Goal: Task Accomplishment & Management: Manage account settings

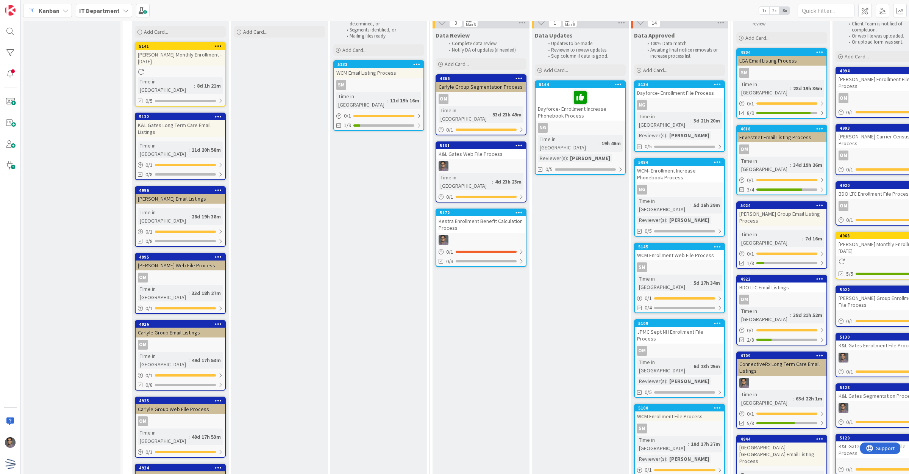
scroll to position [1611, 0]
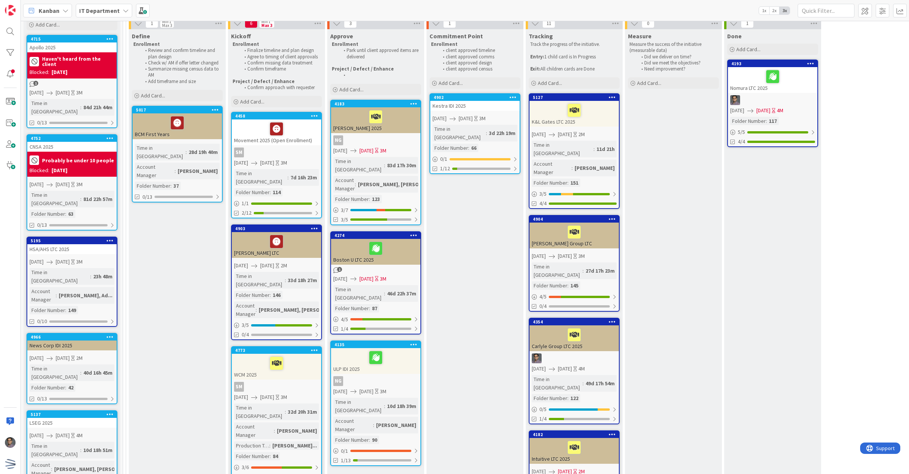
scroll to position [48, 0]
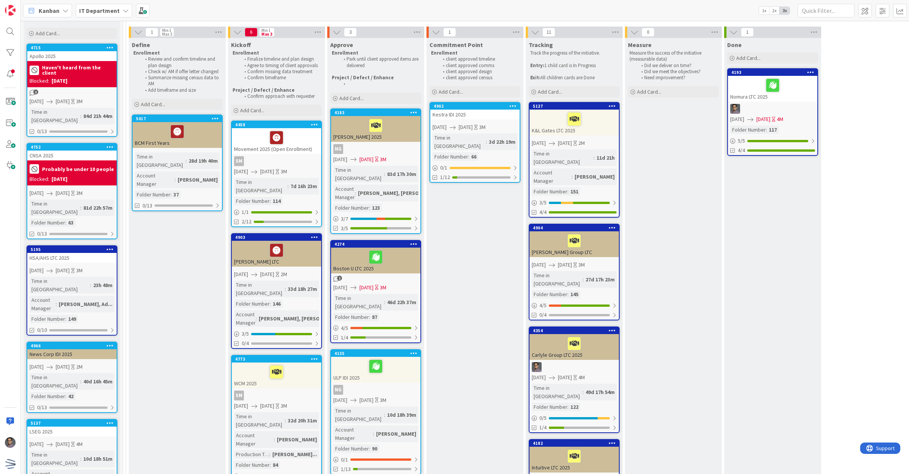
click at [397, 194] on icon at bounding box center [612, 227] width 7 height 5
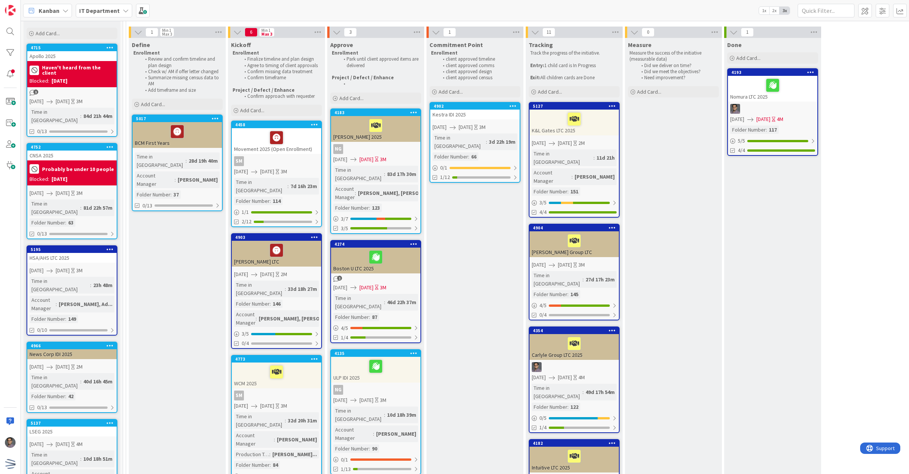
click at [397, 194] on span "[DATE]" at bounding box center [565, 265] width 14 height 8
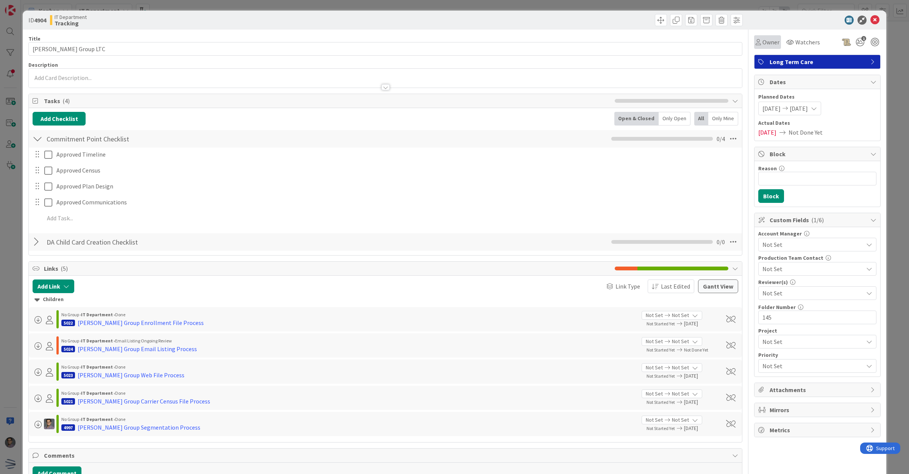
click at [397, 45] on span "Owner" at bounding box center [771, 42] width 17 height 9
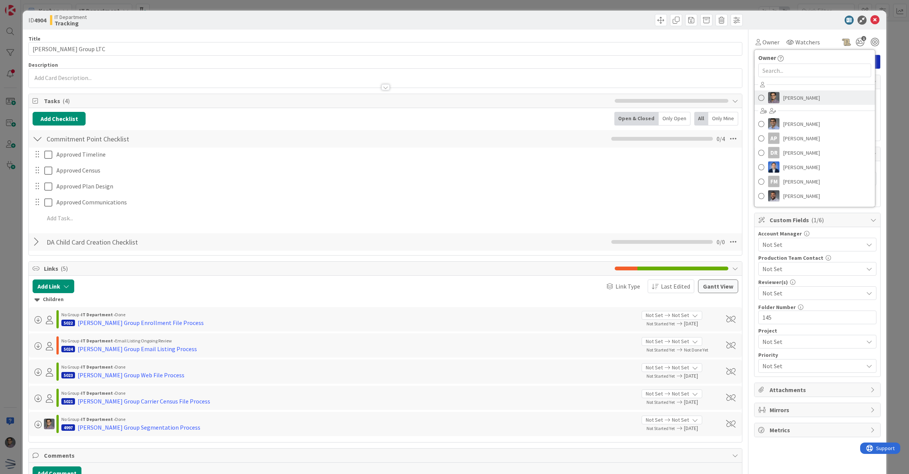
click at [397, 98] on span "[PERSON_NAME]" at bounding box center [801, 97] width 37 height 11
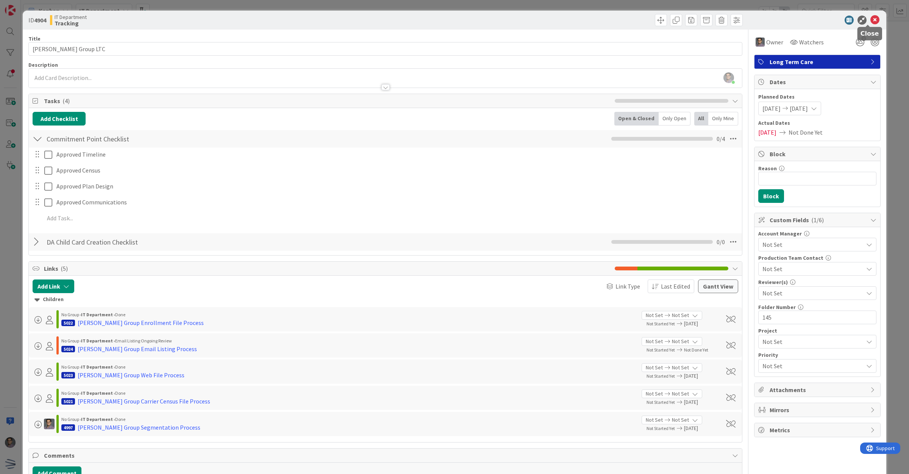
click at [397, 19] on icon at bounding box center [875, 20] width 9 height 9
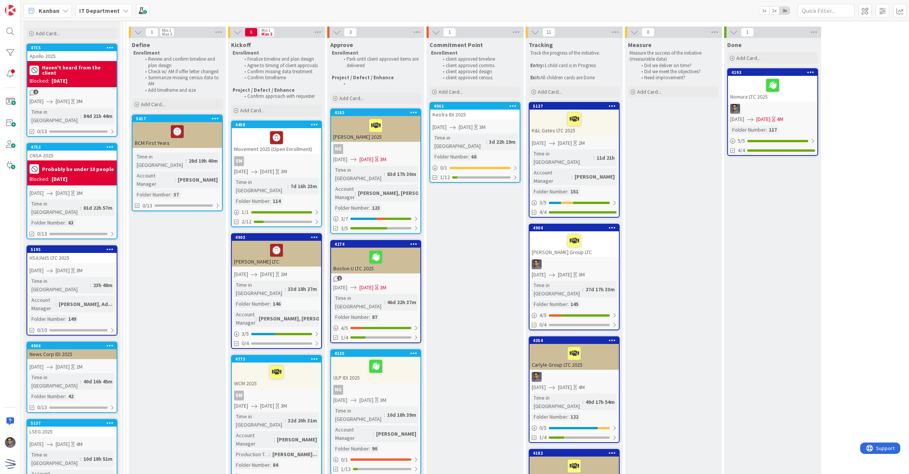
click at [397, 142] on div "[DATE] [DATE] 2M" at bounding box center [575, 143] width 87 height 8
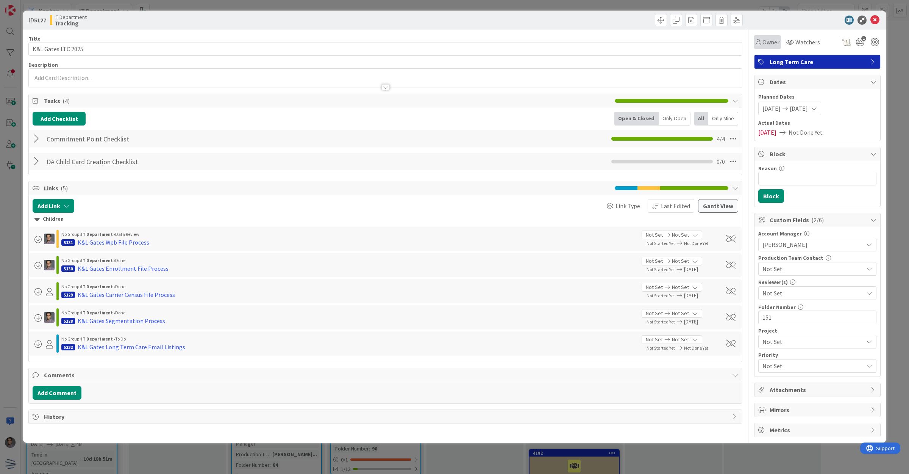
click at [397, 38] on span "Owner" at bounding box center [771, 42] width 17 height 9
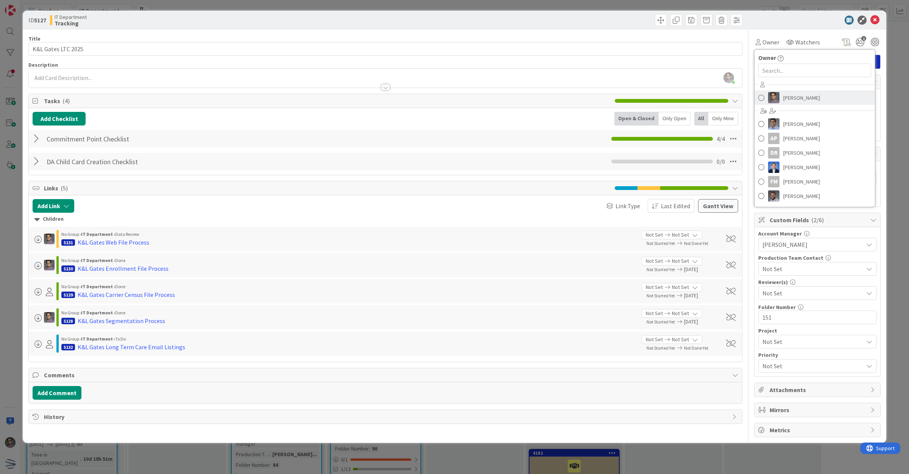
click at [397, 94] on span "[PERSON_NAME]" at bounding box center [801, 97] width 37 height 11
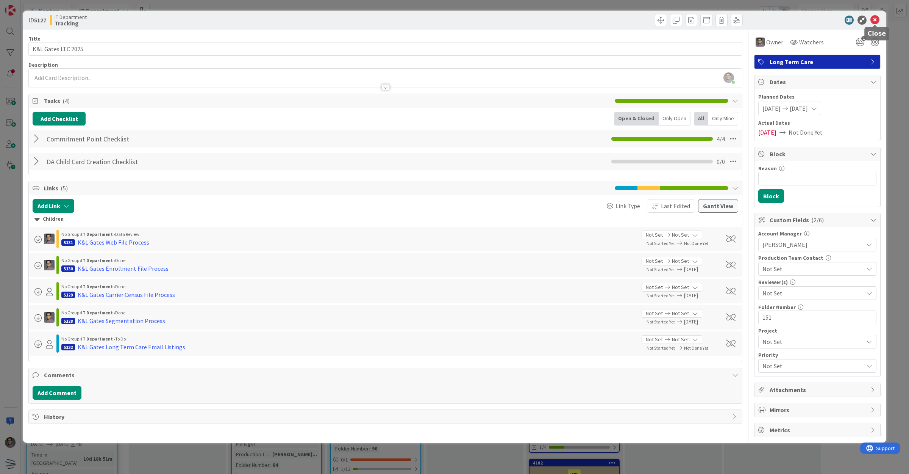
click at [397, 18] on icon at bounding box center [875, 20] width 9 height 9
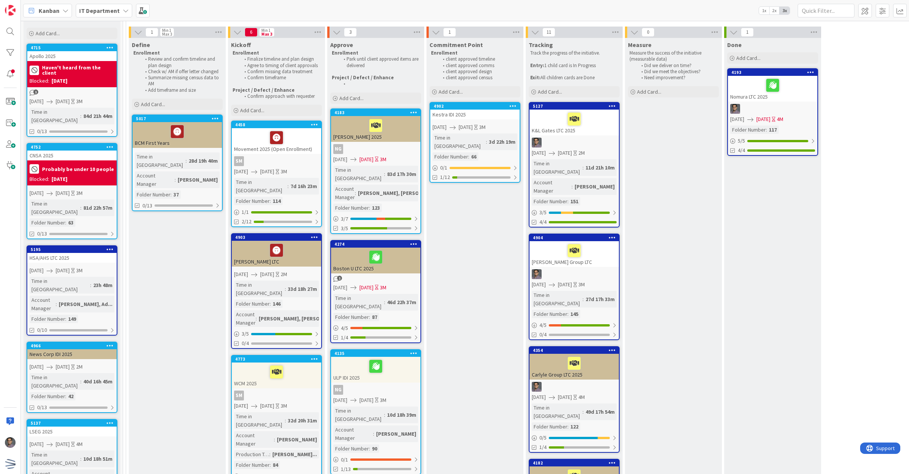
click at [397, 194] on div at bounding box center [612, 237] width 14 height 5
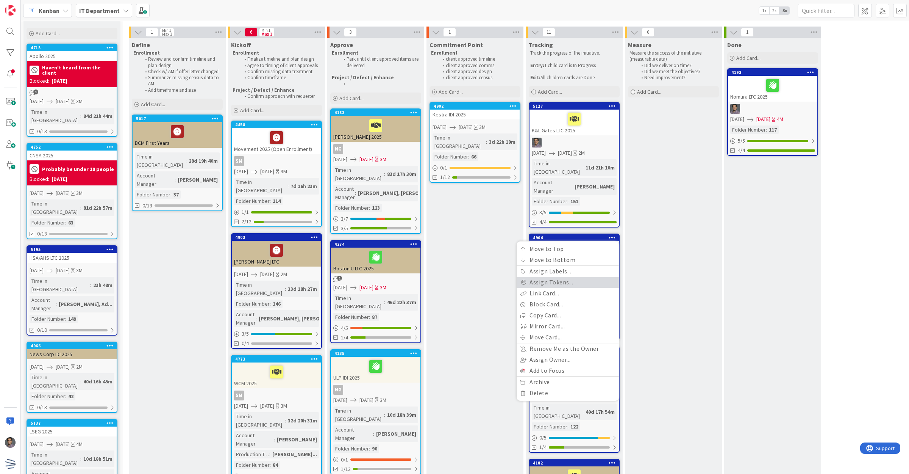
click at [397, 194] on link "Assign Tokens..." at bounding box center [568, 282] width 102 height 11
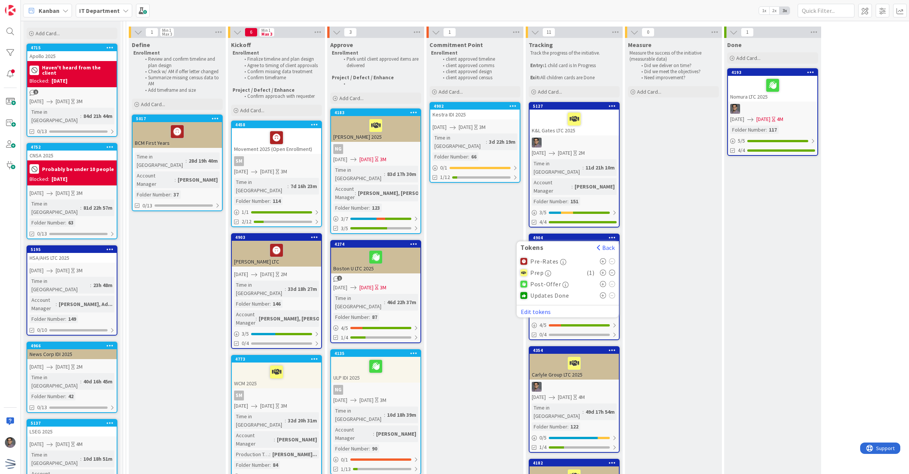
click at [397, 194] on icon at bounding box center [603, 284] width 6 height 6
click at [397, 194] on icon at bounding box center [612, 273] width 6 height 6
click at [397, 194] on icon at bounding box center [612, 349] width 7 height 5
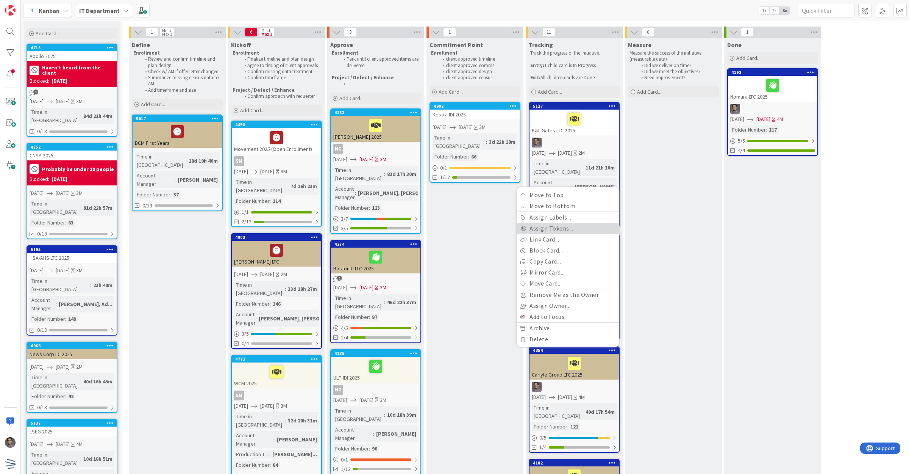
click at [397, 194] on link "Assign Tokens..." at bounding box center [568, 228] width 102 height 11
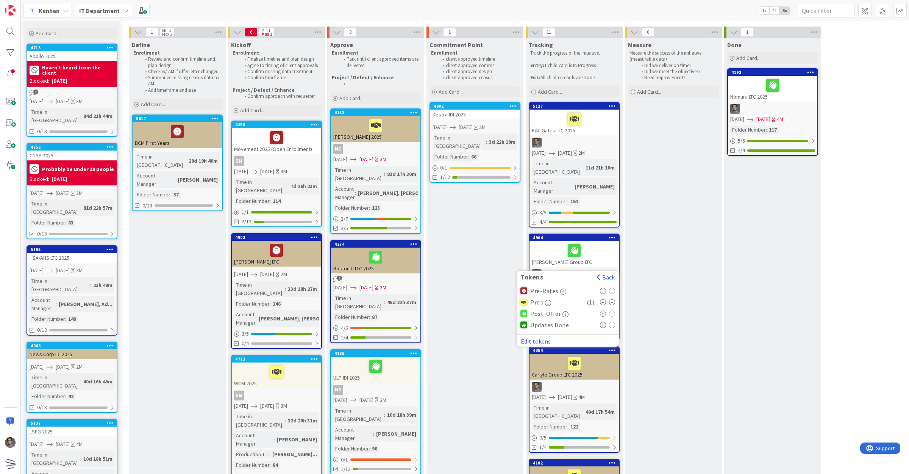
click at [397, 194] on icon at bounding box center [603, 291] width 6 height 6
click at [397, 194] on icon at bounding box center [612, 291] width 6 height 6
click at [397, 194] on icon at bounding box center [603, 313] width 6 height 6
click at [397, 194] on icon at bounding box center [612, 302] width 6 height 6
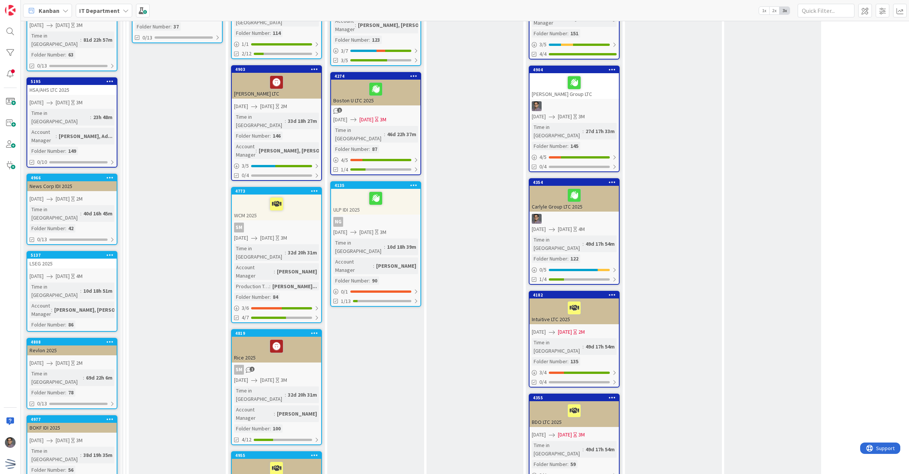
scroll to position [238, 0]
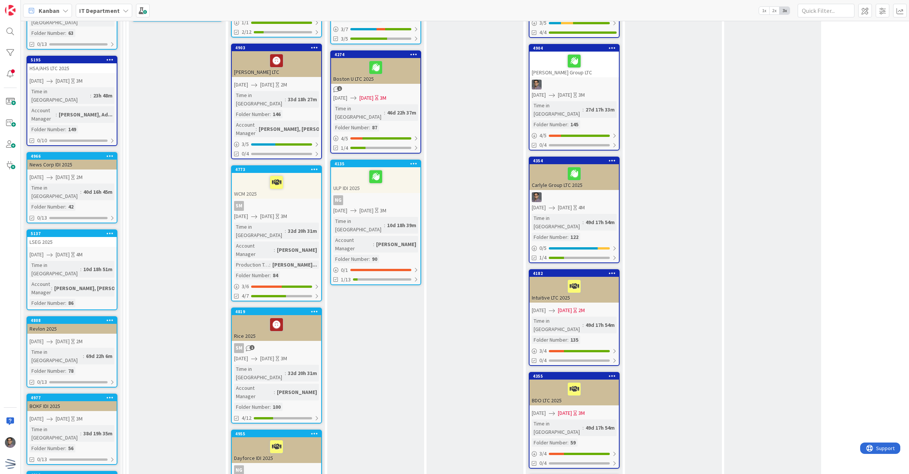
click at [397, 194] on icon at bounding box center [612, 272] width 7 height 5
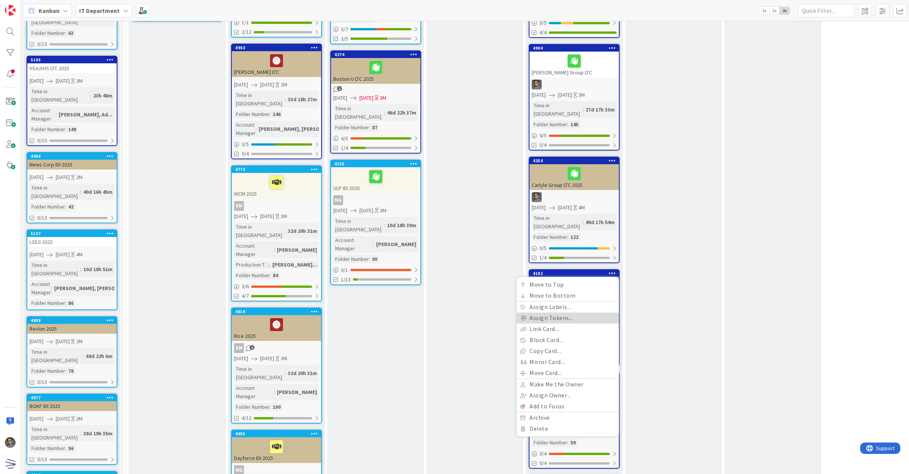
click at [397, 194] on link "Assign Tokens..." at bounding box center [568, 318] width 102 height 11
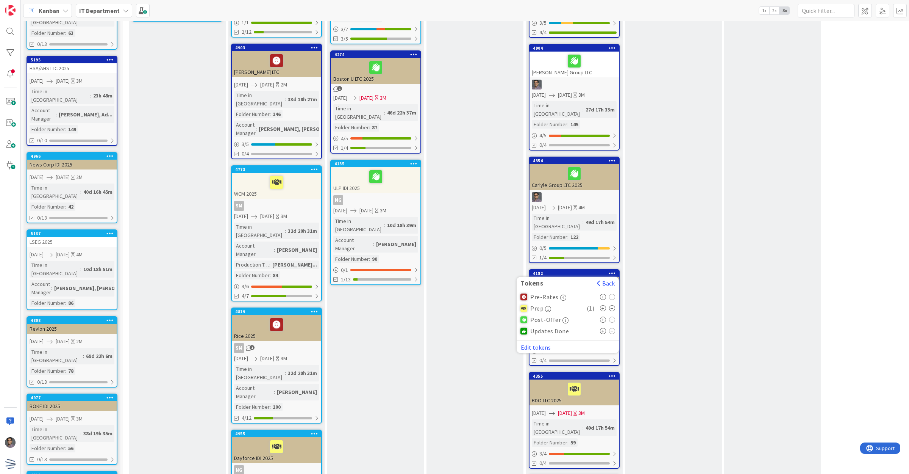
click at [397, 194] on icon at bounding box center [612, 308] width 6 height 6
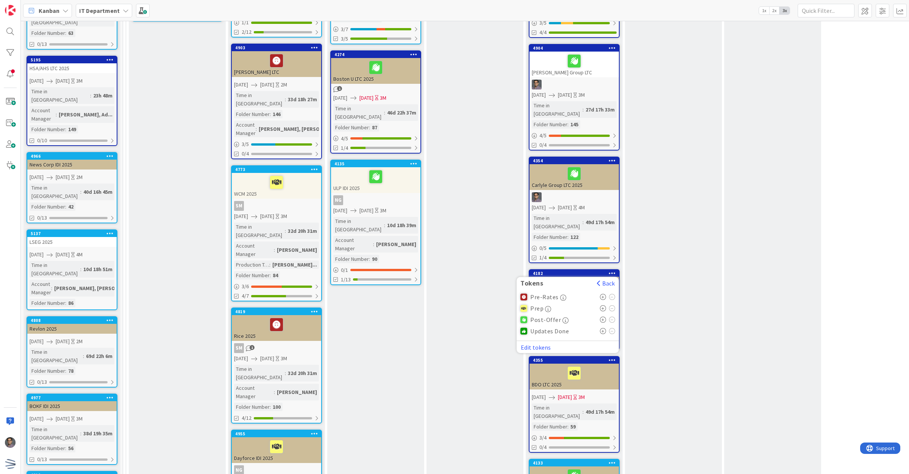
click at [397, 194] on icon at bounding box center [603, 320] width 6 height 6
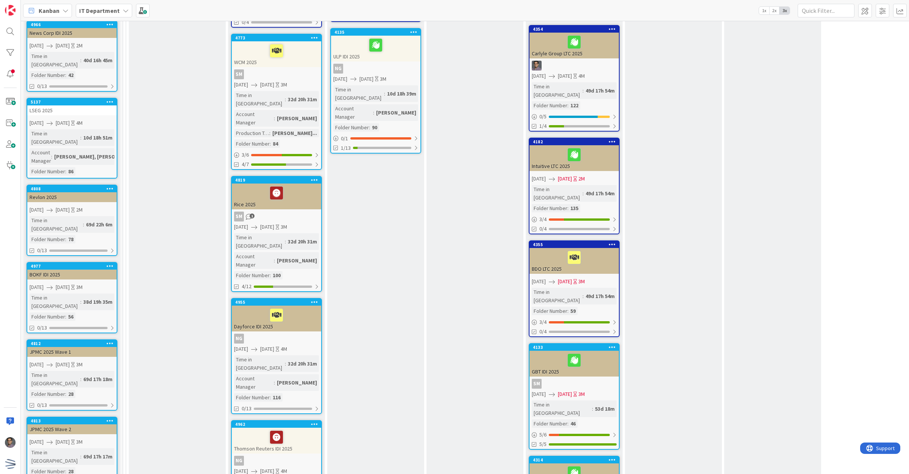
scroll to position [380, 0]
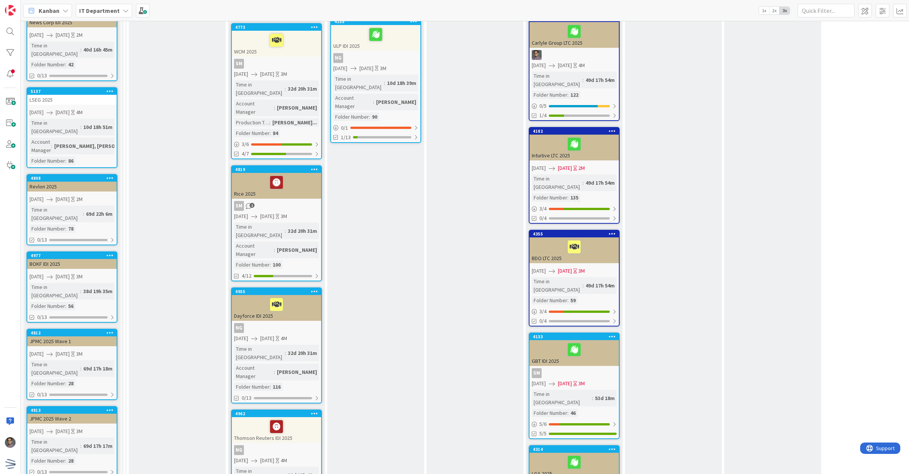
click at [397, 194] on icon at bounding box center [612, 233] width 7 height 5
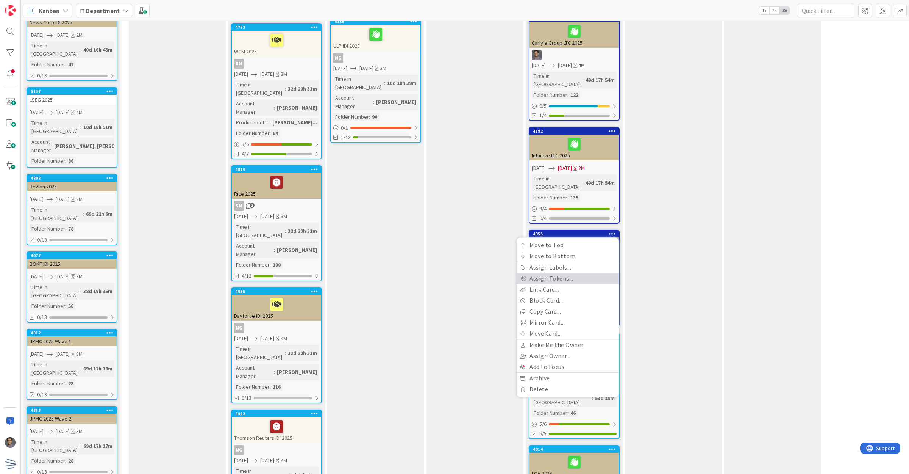
click at [397, 194] on link "Assign Tokens..." at bounding box center [568, 278] width 102 height 11
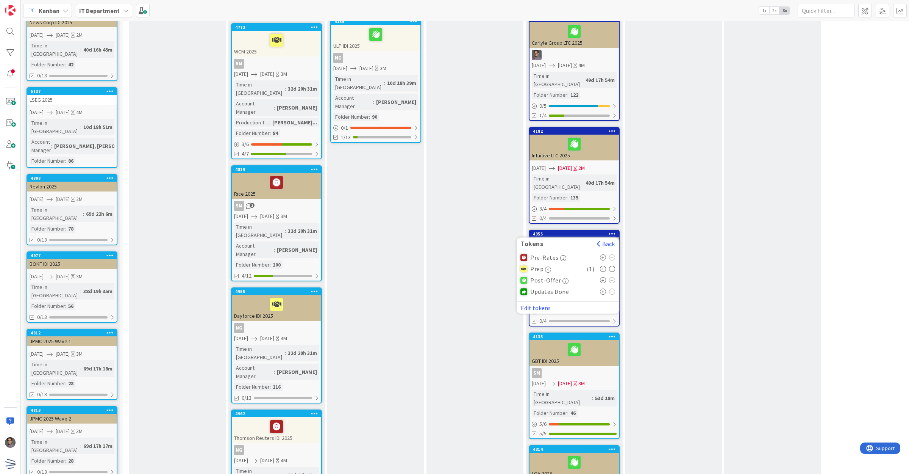
click at [397, 194] on icon at bounding box center [612, 269] width 6 height 6
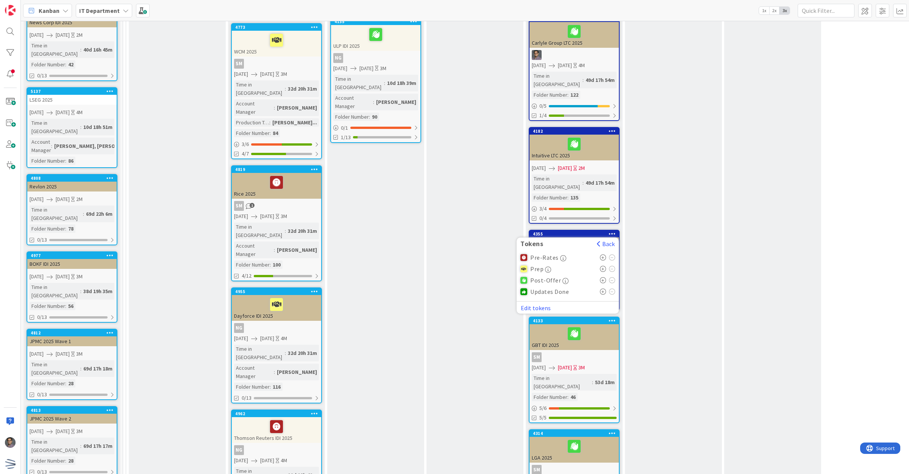
click at [397, 194] on icon at bounding box center [603, 280] width 6 height 6
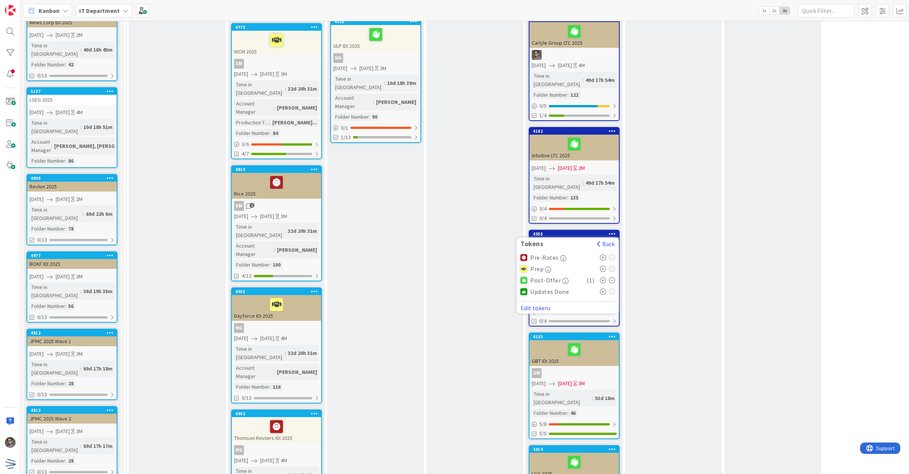
click at [397, 194] on div "Measure Measure the success of the initiative (measurable data) Did we deliver …" at bounding box center [673, 359] width 97 height 1307
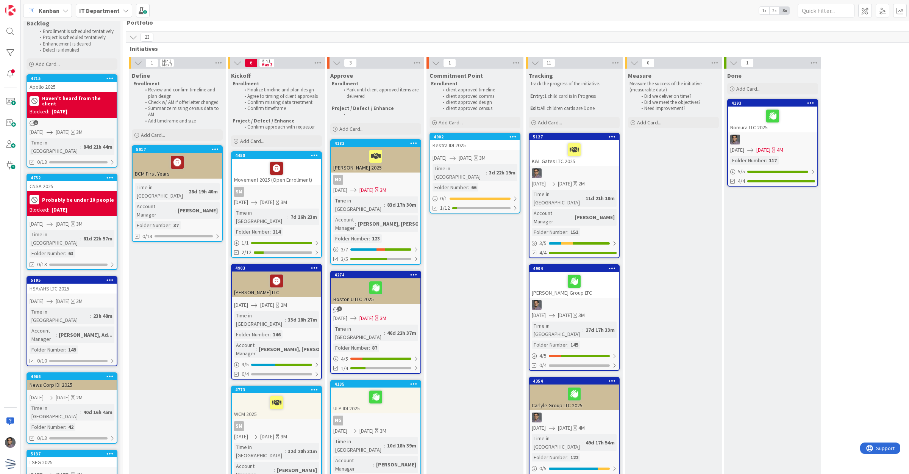
scroll to position [0, 0]
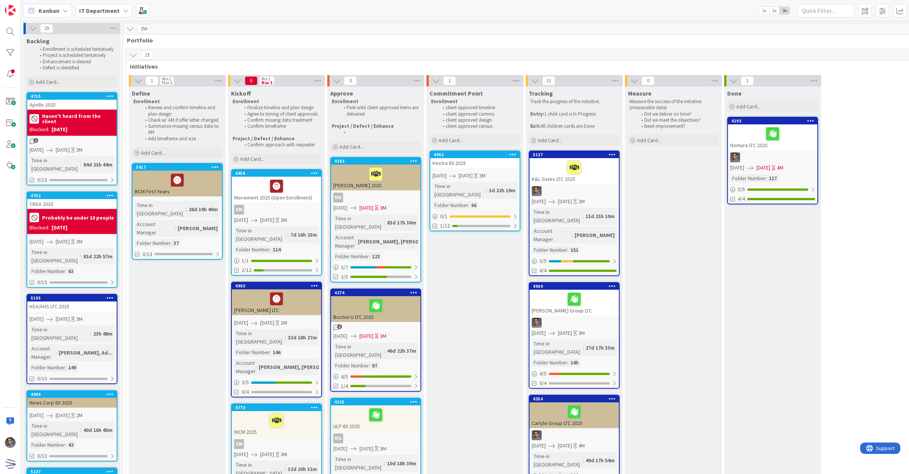
click at [397, 155] on icon at bounding box center [513, 154] width 7 height 5
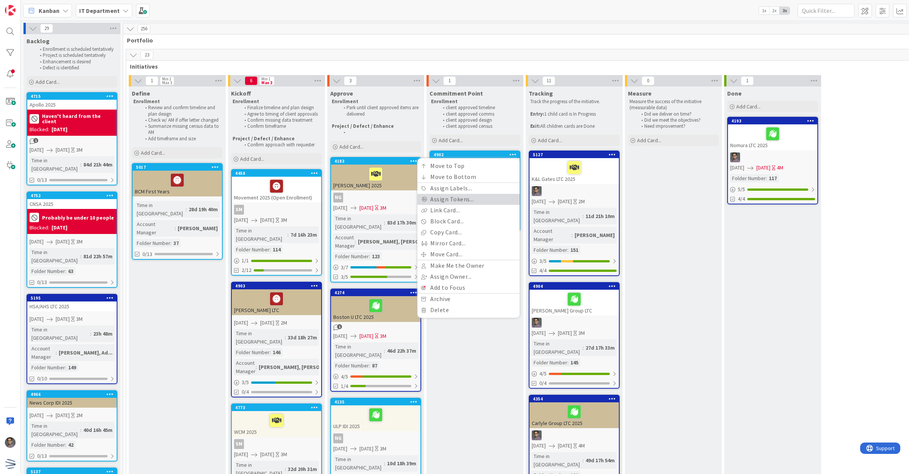
click at [397, 194] on link "Assign Tokens..." at bounding box center [468, 199] width 102 height 11
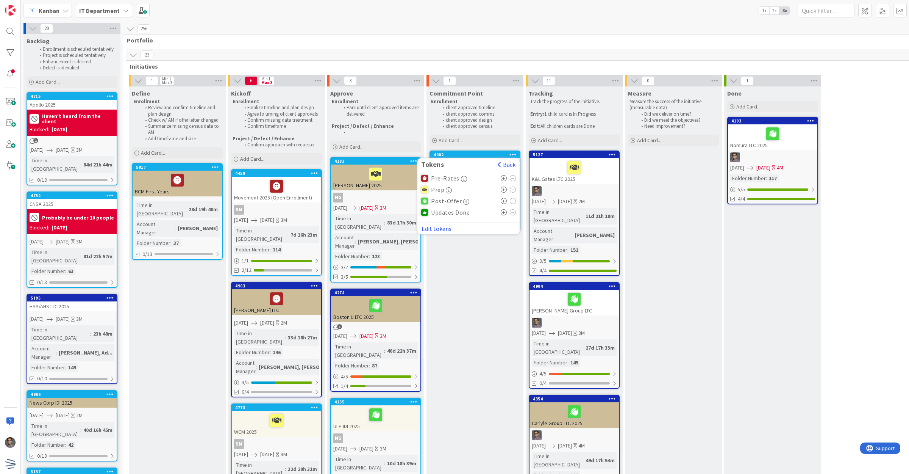
click at [397, 188] on icon at bounding box center [504, 190] width 6 height 6
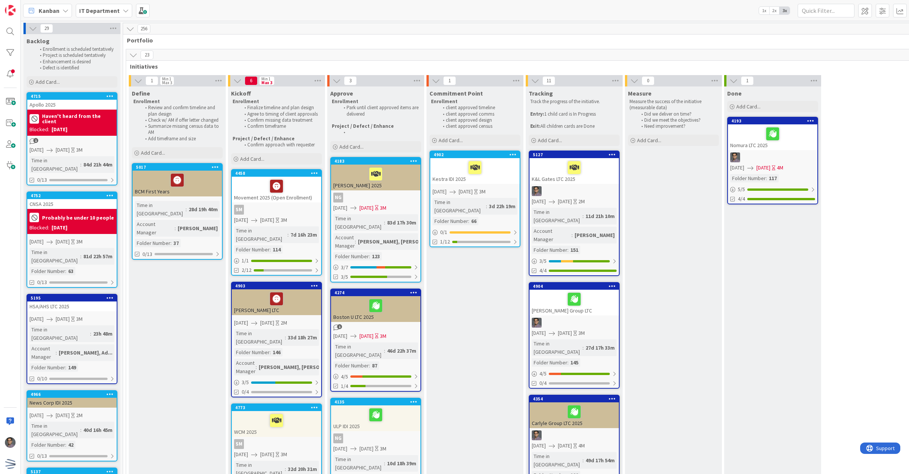
click at [397, 176] on div "Kestra IDI 2025" at bounding box center [474, 171] width 89 height 26
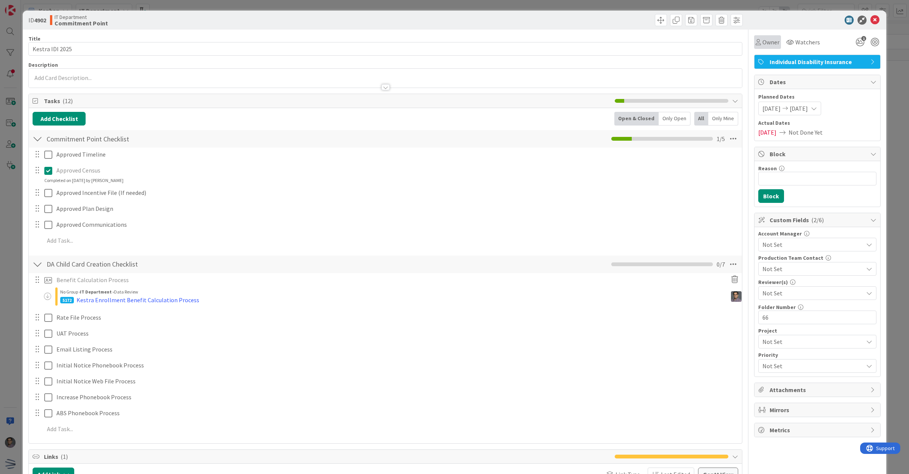
click at [397, 39] on span "Owner" at bounding box center [771, 42] width 17 height 9
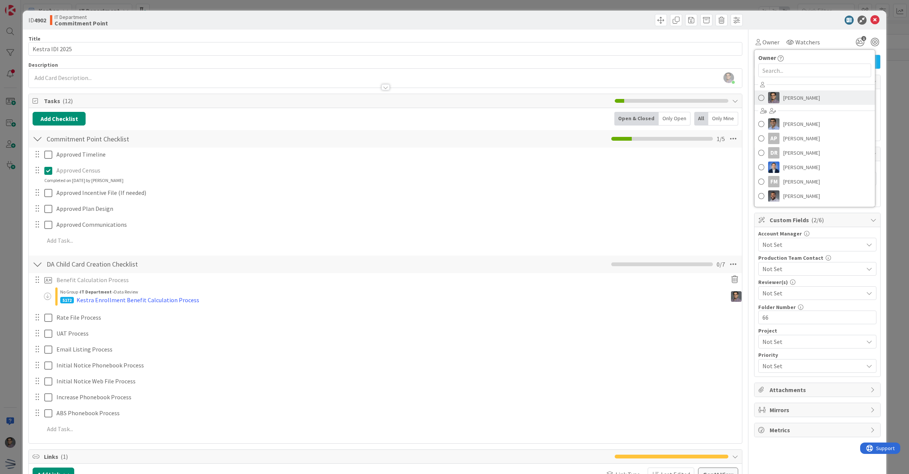
click at [397, 101] on span "[PERSON_NAME]" at bounding box center [801, 97] width 37 height 11
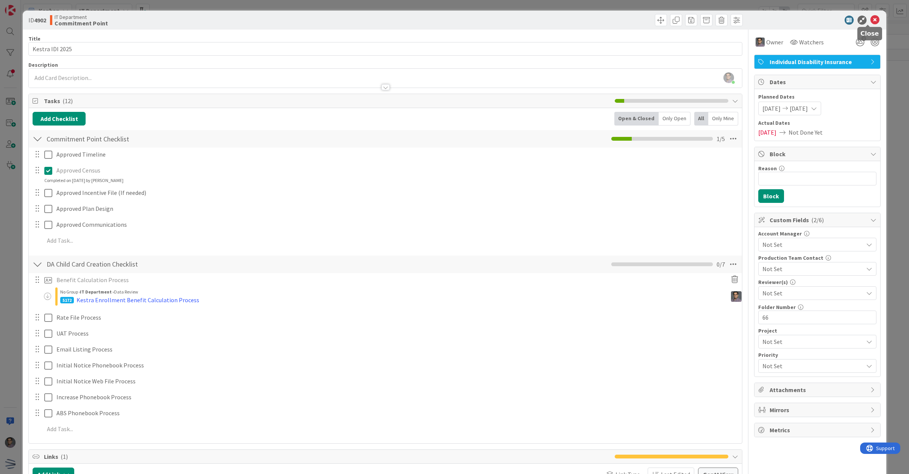
click at [397, 16] on icon at bounding box center [875, 20] width 9 height 9
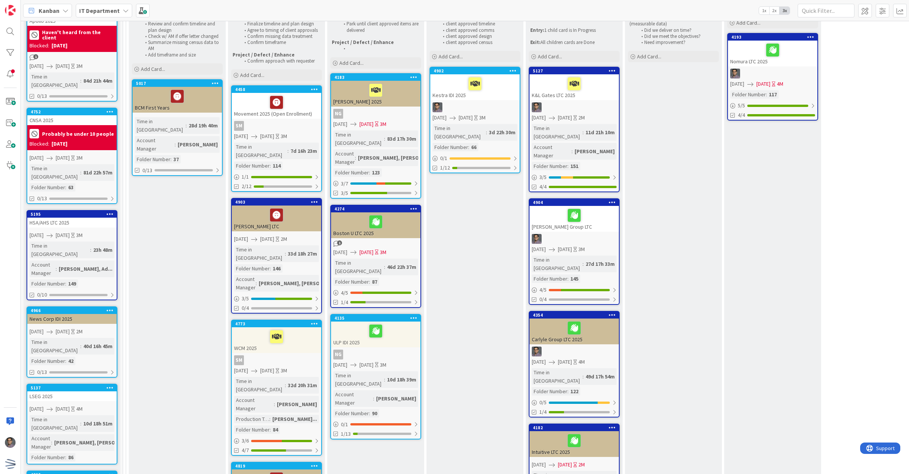
scroll to position [95, 0]
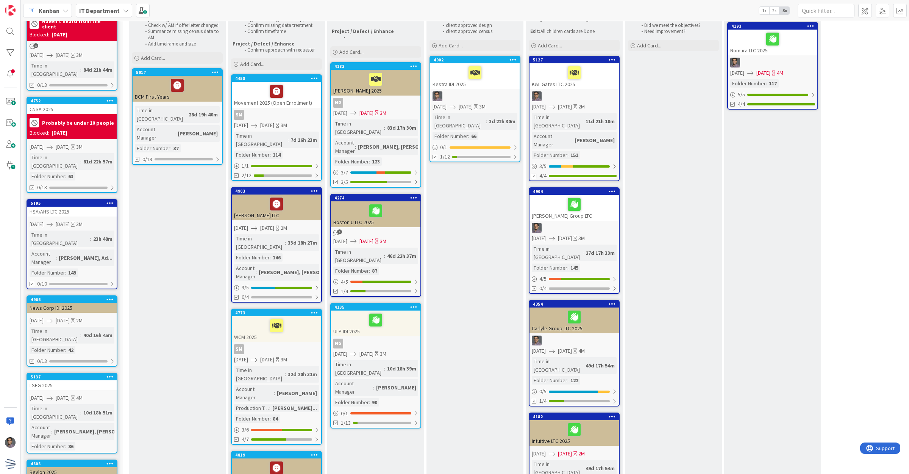
click at [313, 194] on div at bounding box center [276, 204] width 85 height 16
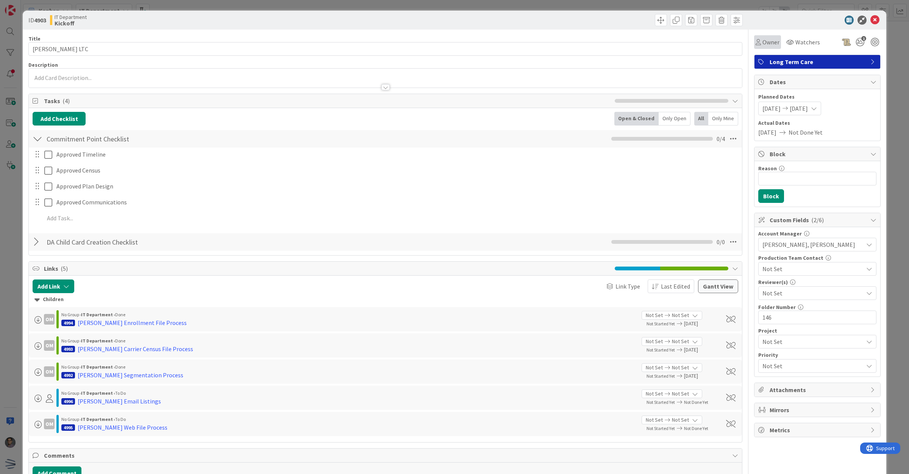
click at [397, 47] on div "Owner" at bounding box center [767, 42] width 27 height 14
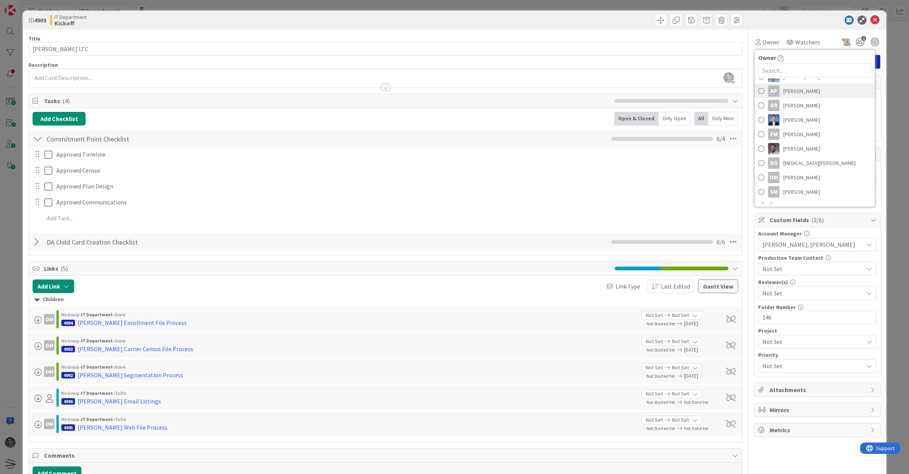
scroll to position [95, 0]
click at [397, 132] on span "[PERSON_NAME]" at bounding box center [801, 129] width 37 height 11
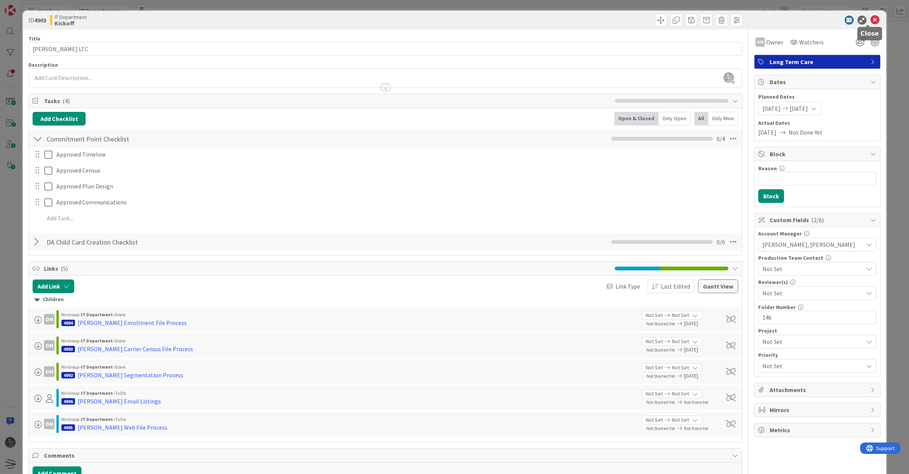
click at [397, 17] on icon at bounding box center [875, 20] width 9 height 9
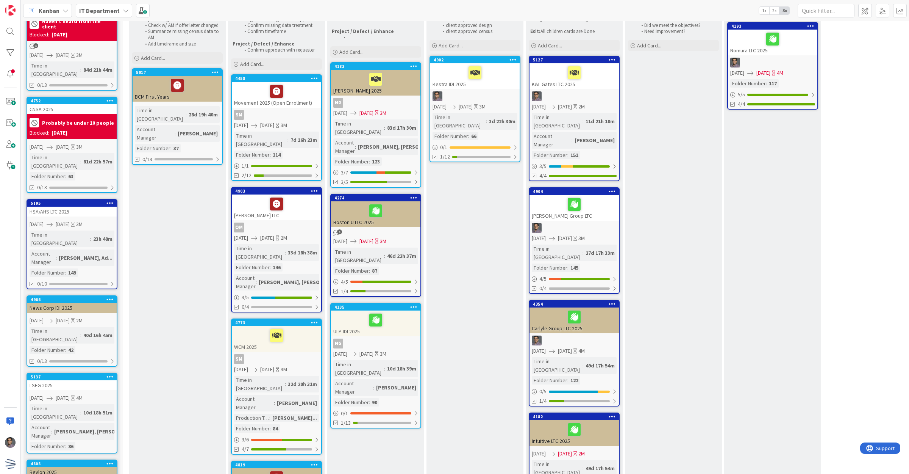
click at [397, 194] on div "Boston U LTC 2025" at bounding box center [375, 214] width 89 height 26
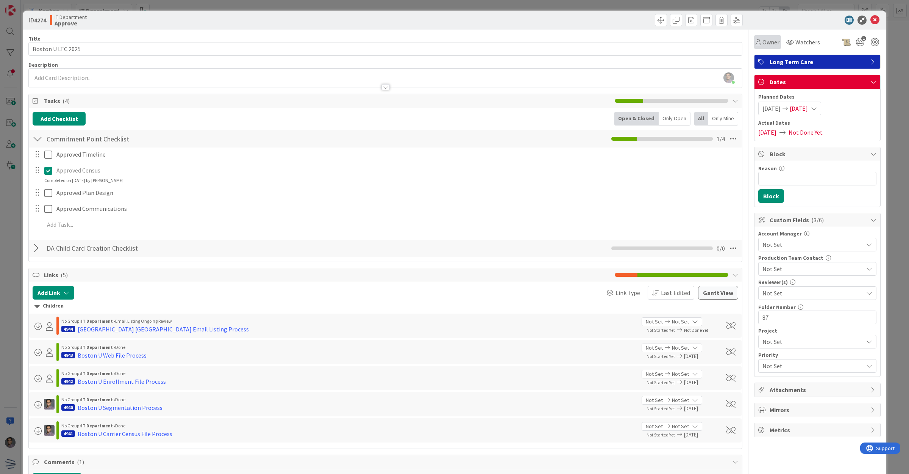
click at [397, 41] on span "Owner" at bounding box center [771, 42] width 17 height 9
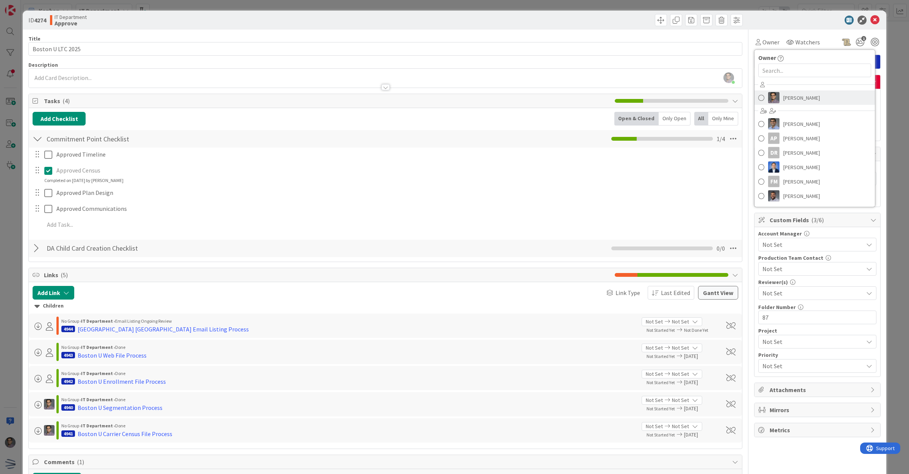
click at [397, 92] on span "[PERSON_NAME]" at bounding box center [801, 97] width 37 height 11
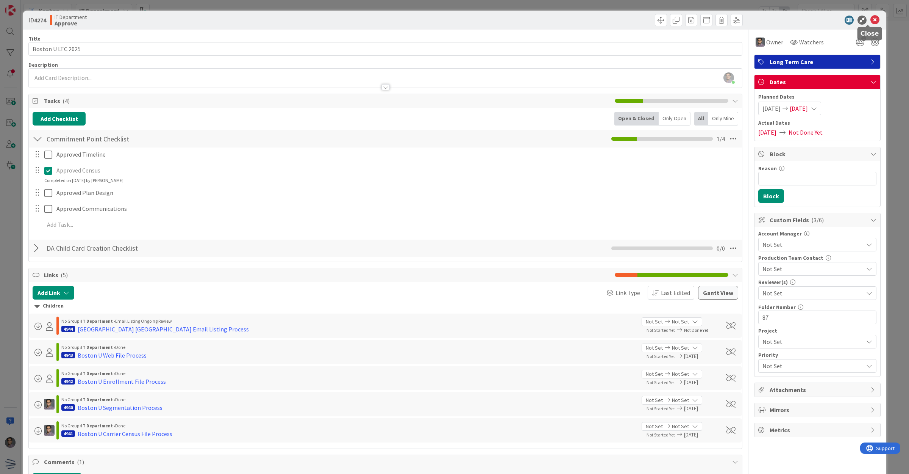
click at [397, 21] on icon at bounding box center [875, 20] width 9 height 9
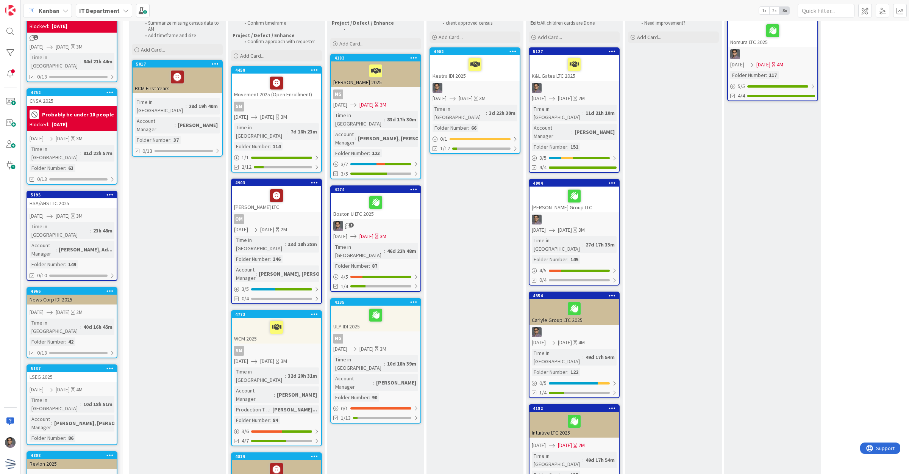
scroll to position [142, 0]
